Goal: Task Accomplishment & Management: Manage account settings

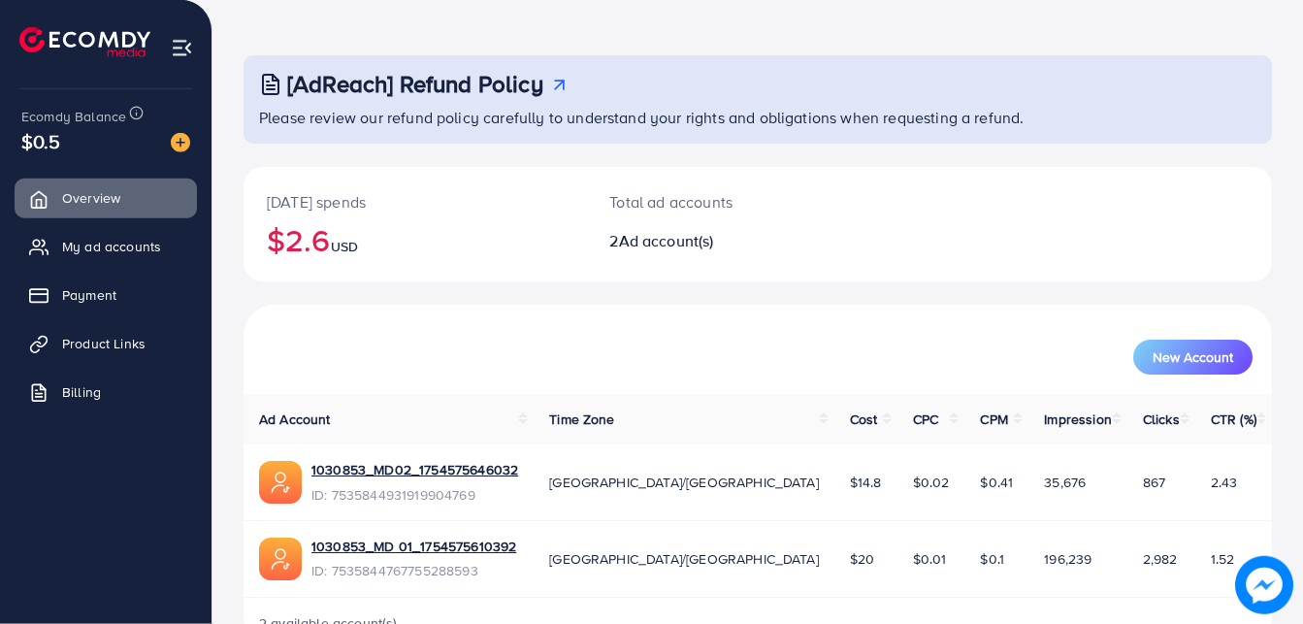
scroll to position [99, 0]
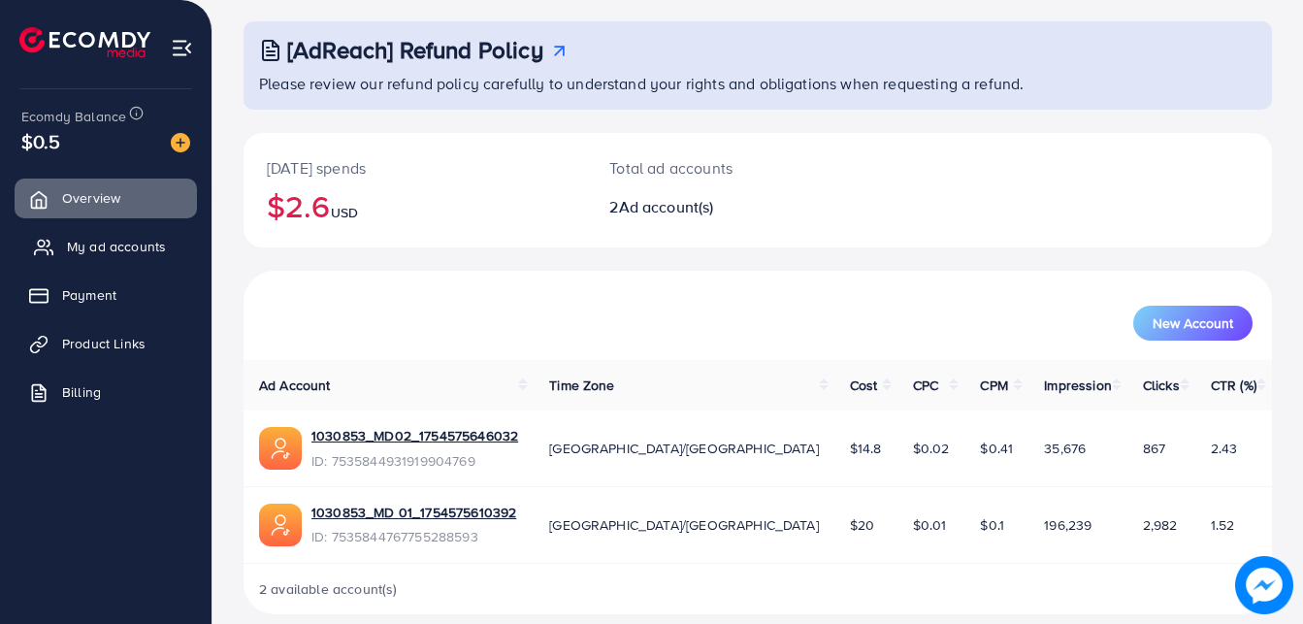
click at [130, 254] on span "My ad accounts" at bounding box center [116, 246] width 99 height 19
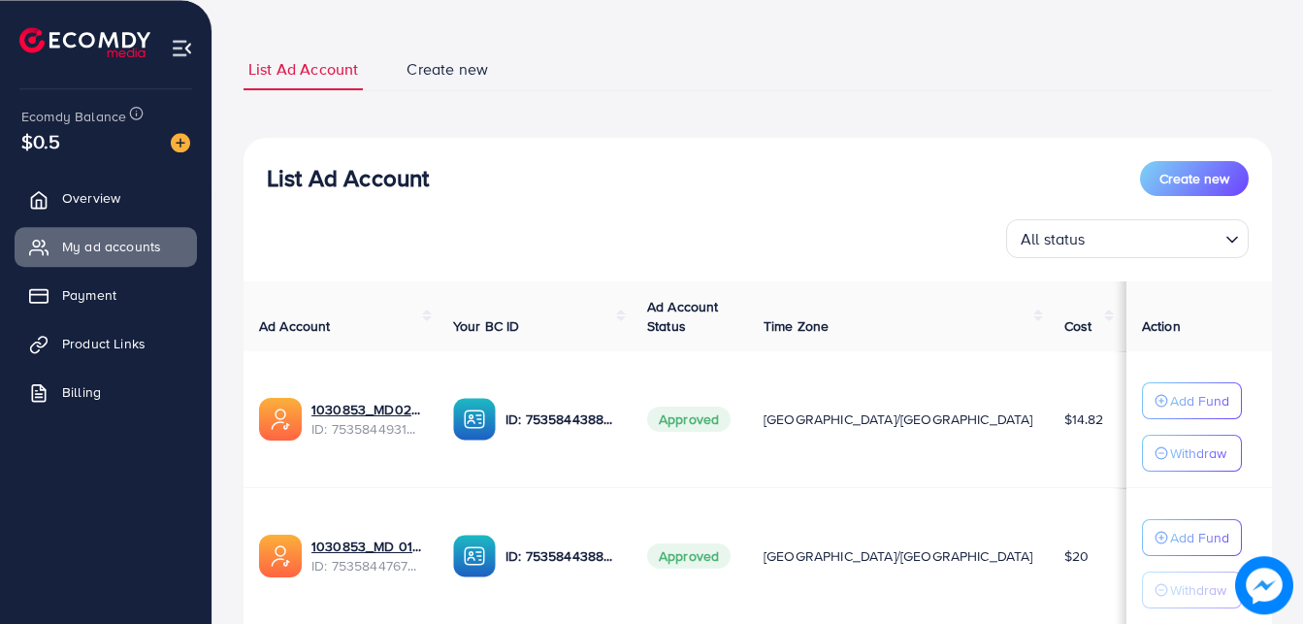
scroll to position [236, 0]
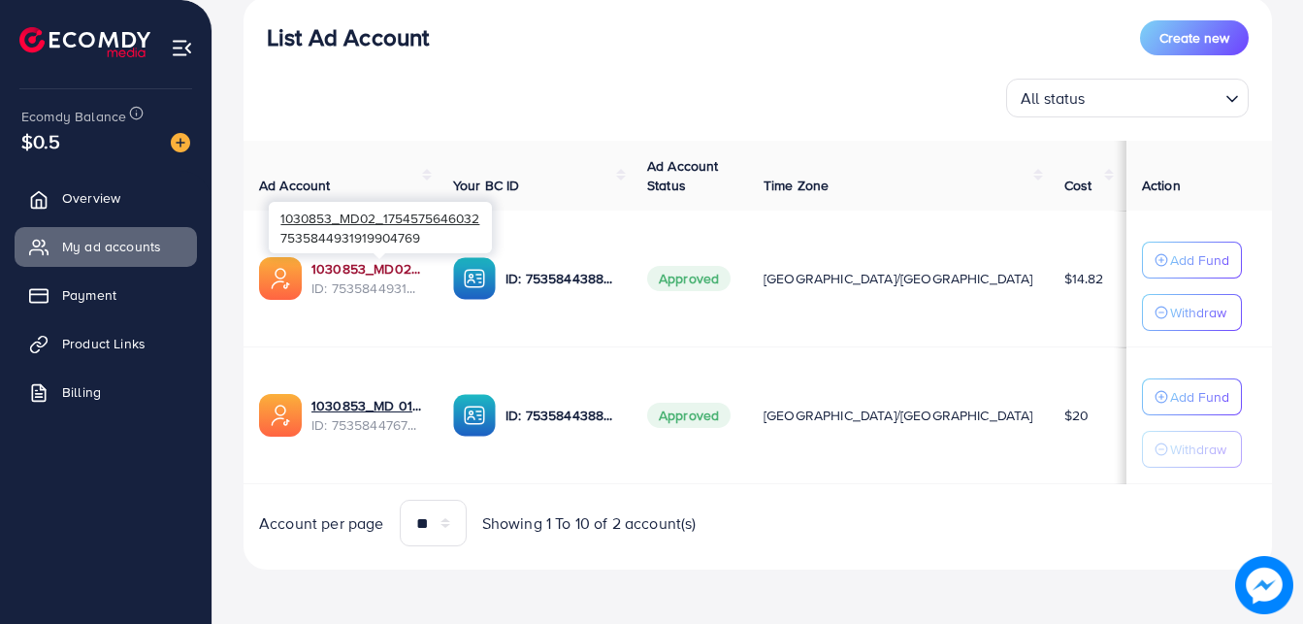
click at [403, 274] on link "1030853_MD02_1754575646032" at bounding box center [366, 268] width 111 height 19
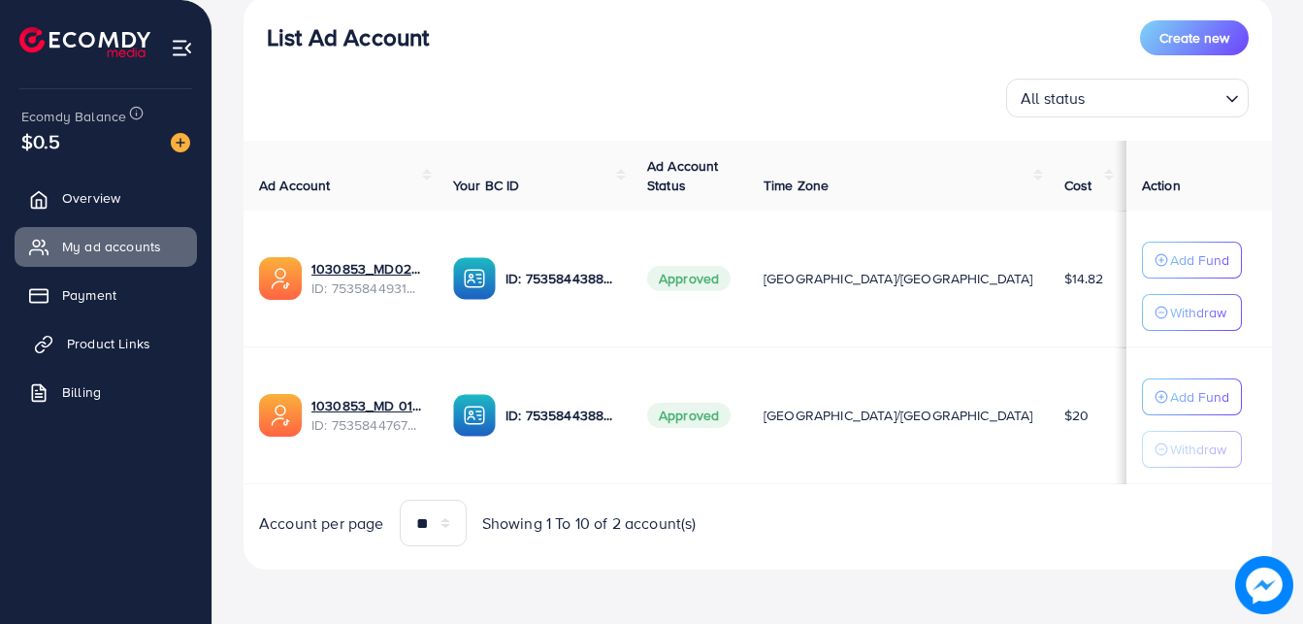
click at [124, 333] on link "Product Links" at bounding box center [106, 343] width 182 height 39
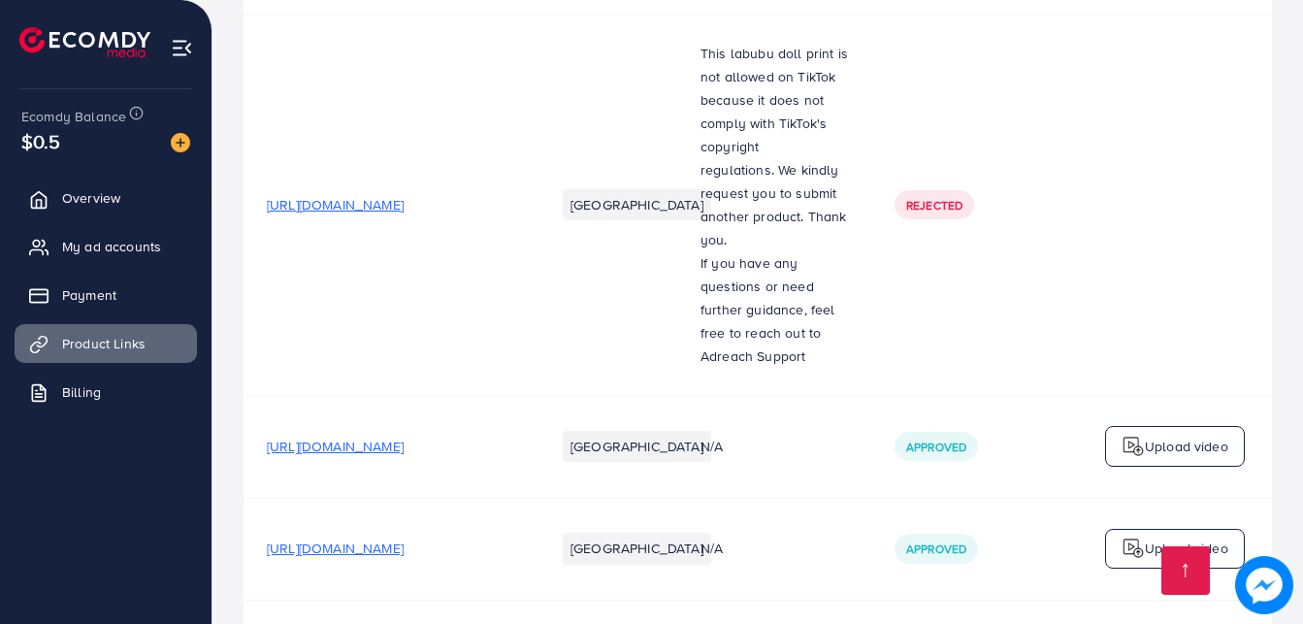
scroll to position [2275, 0]
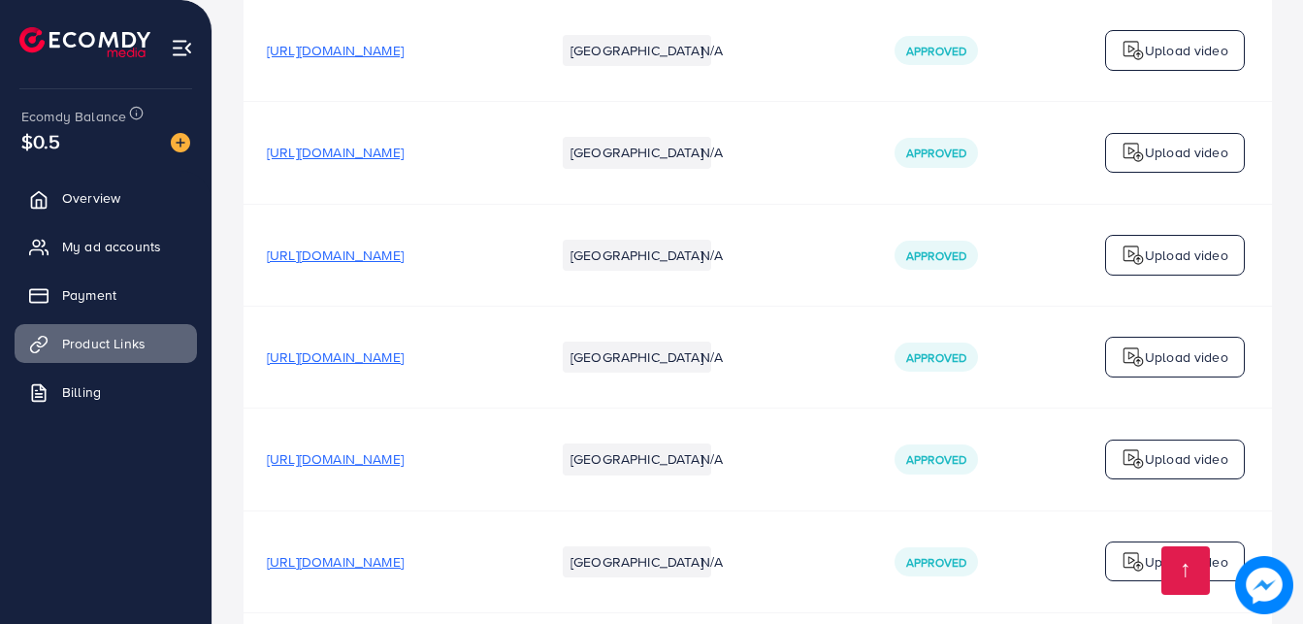
click at [403, 364] on span "https://mdclothing.pk/product/md-double-pocket-collar-style-casual-fleece-winte…" at bounding box center [335, 356] width 137 height 19
